Goal: Transaction & Acquisition: Purchase product/service

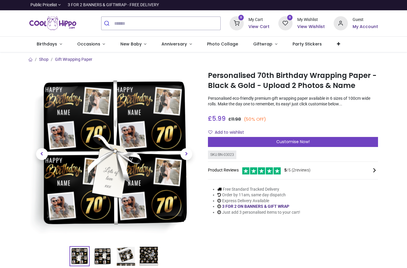
click at [54, 48] on link "Birthdays" at bounding box center [49, 44] width 40 height 15
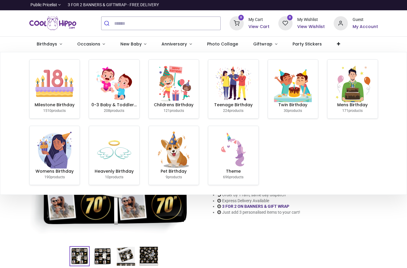
click at [52, 109] on small "1510 products" at bounding box center [54, 111] width 22 height 4
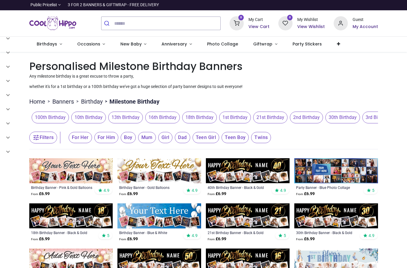
click at [59, 46] on link "Birthdays" at bounding box center [49, 44] width 40 height 15
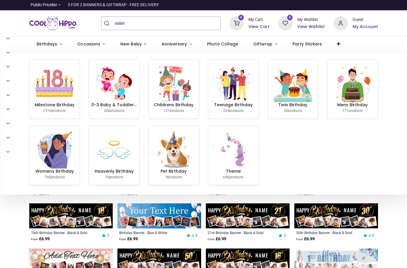
click at [267, 46] on link "Giftwrap" at bounding box center [265, 44] width 39 height 15
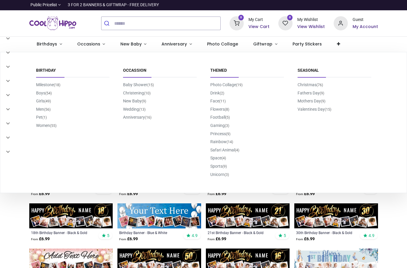
click at [51, 85] on link "Milestone (18)" at bounding box center [48, 84] width 24 height 5
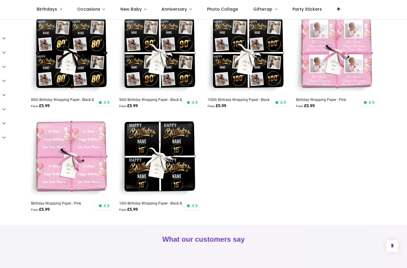
scroll to position [414, 0]
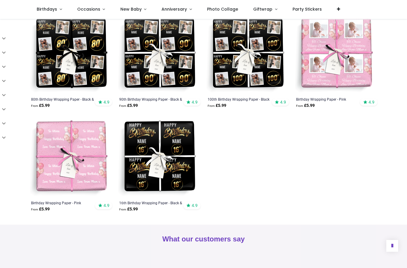
click at [179, 174] on img at bounding box center [159, 157] width 84 height 84
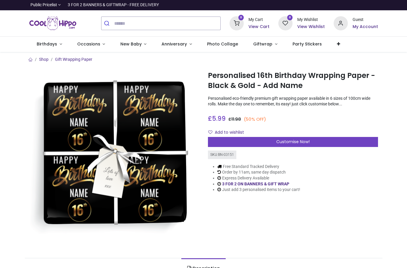
click at [297, 140] on span "Customise Now!" at bounding box center [292, 142] width 33 height 6
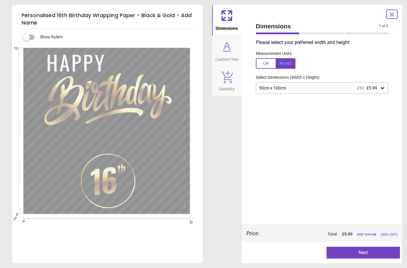
click at [378, 90] on div "50cm x 100cm £12 £5.99" at bounding box center [322, 87] width 132 height 11
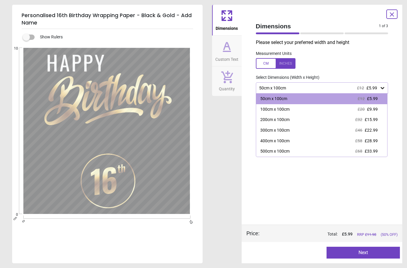
click at [383, 90] on icon at bounding box center [382, 88] width 6 height 6
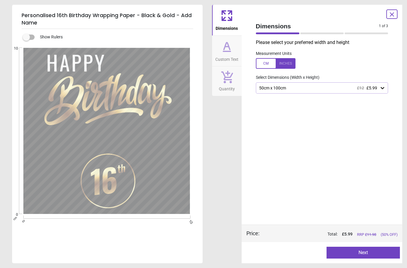
click at [227, 55] on span "Custom Text" at bounding box center [226, 58] width 23 height 9
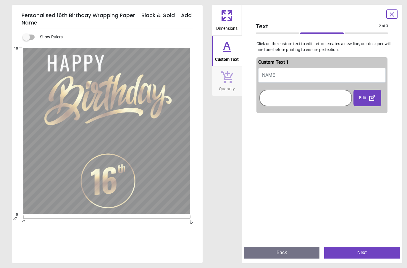
click at [312, 72] on button "NAME" at bounding box center [322, 75] width 128 height 15
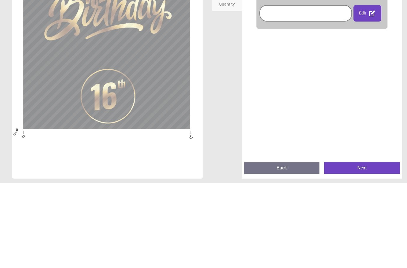
type textarea "***"
